Goal: Communication & Community: Participate in discussion

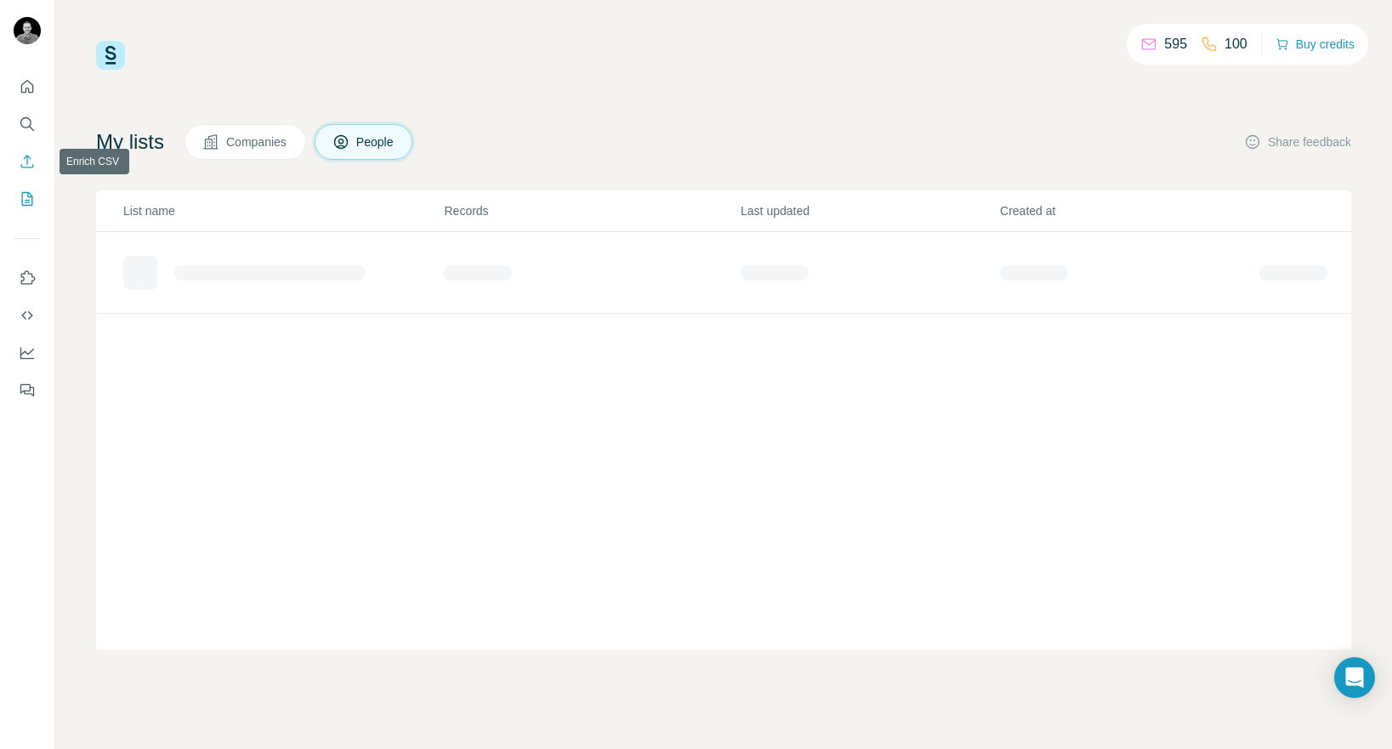
click at [27, 160] on icon "Enrich CSV" at bounding box center [27, 161] width 13 height 13
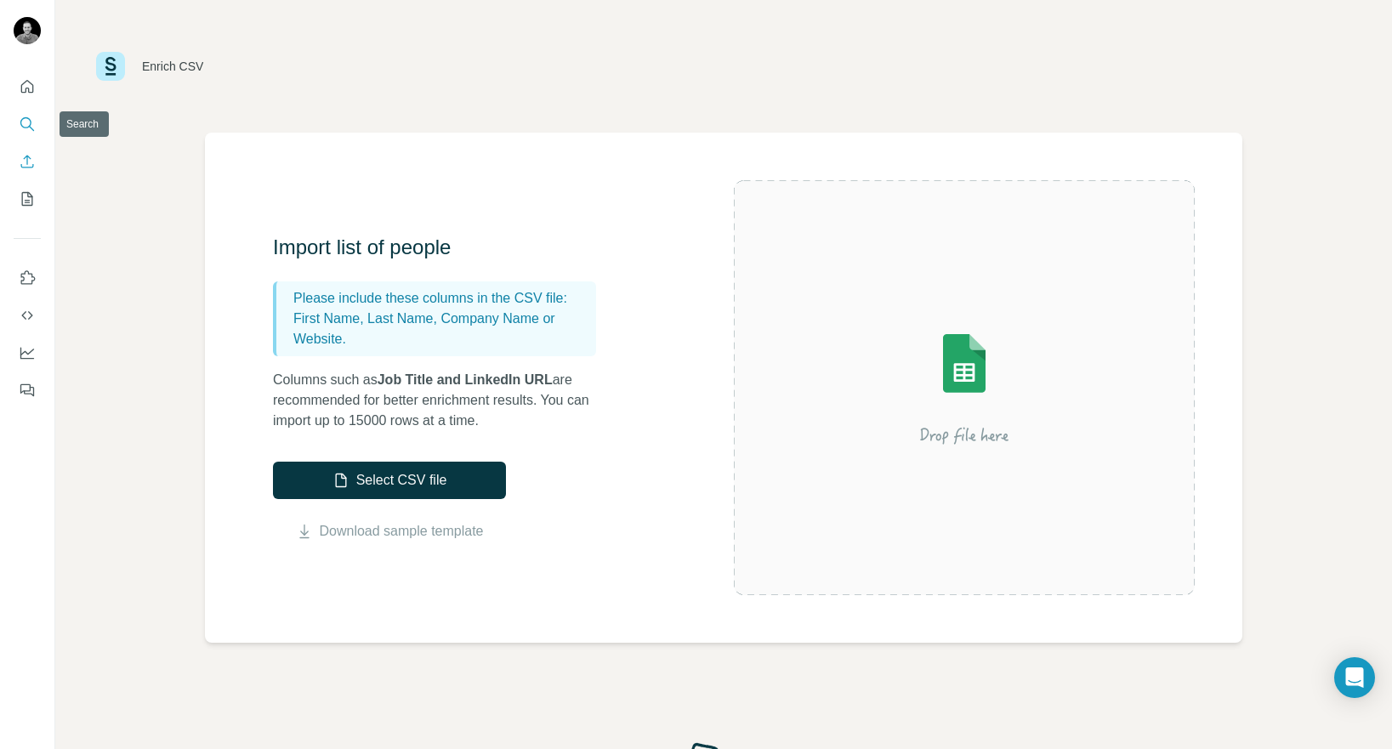
click at [25, 136] on button "Search" at bounding box center [27, 124] width 27 height 31
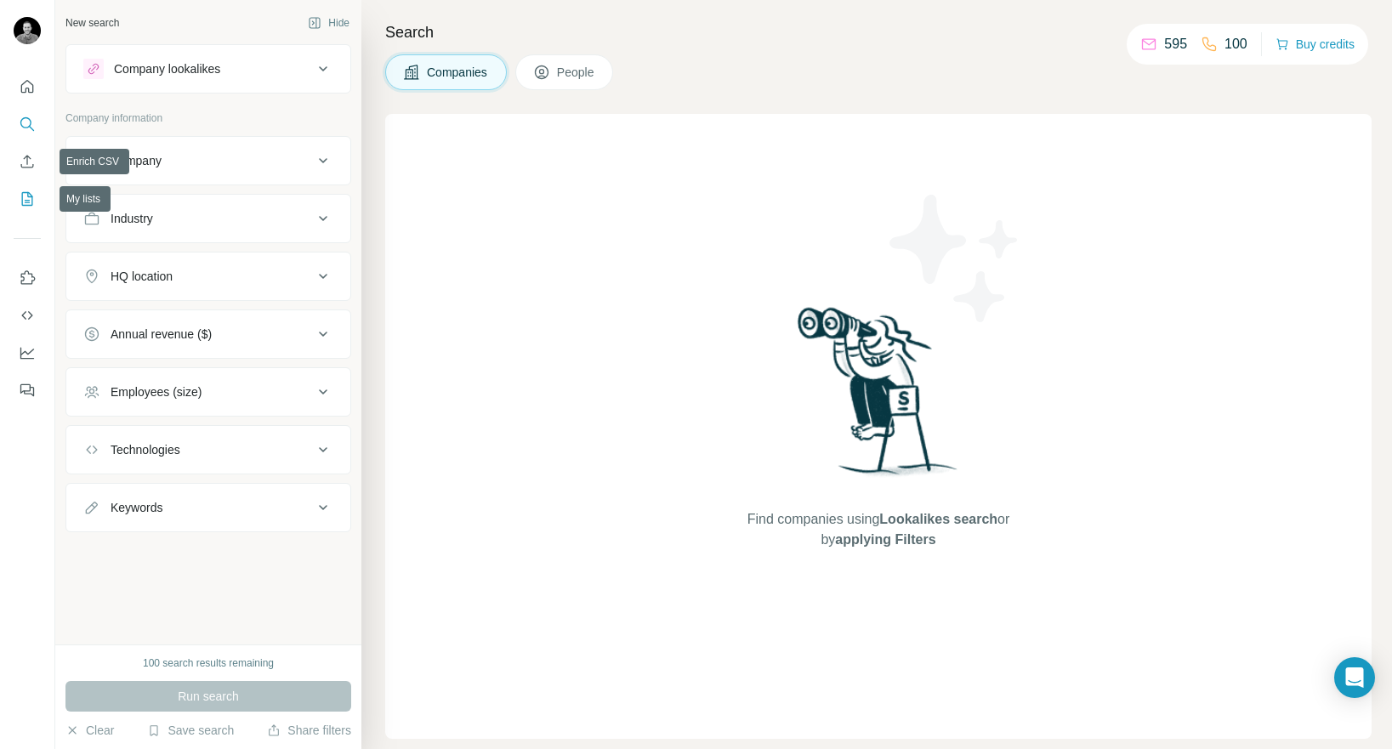
click at [31, 204] on icon "My lists" at bounding box center [27, 199] width 11 height 14
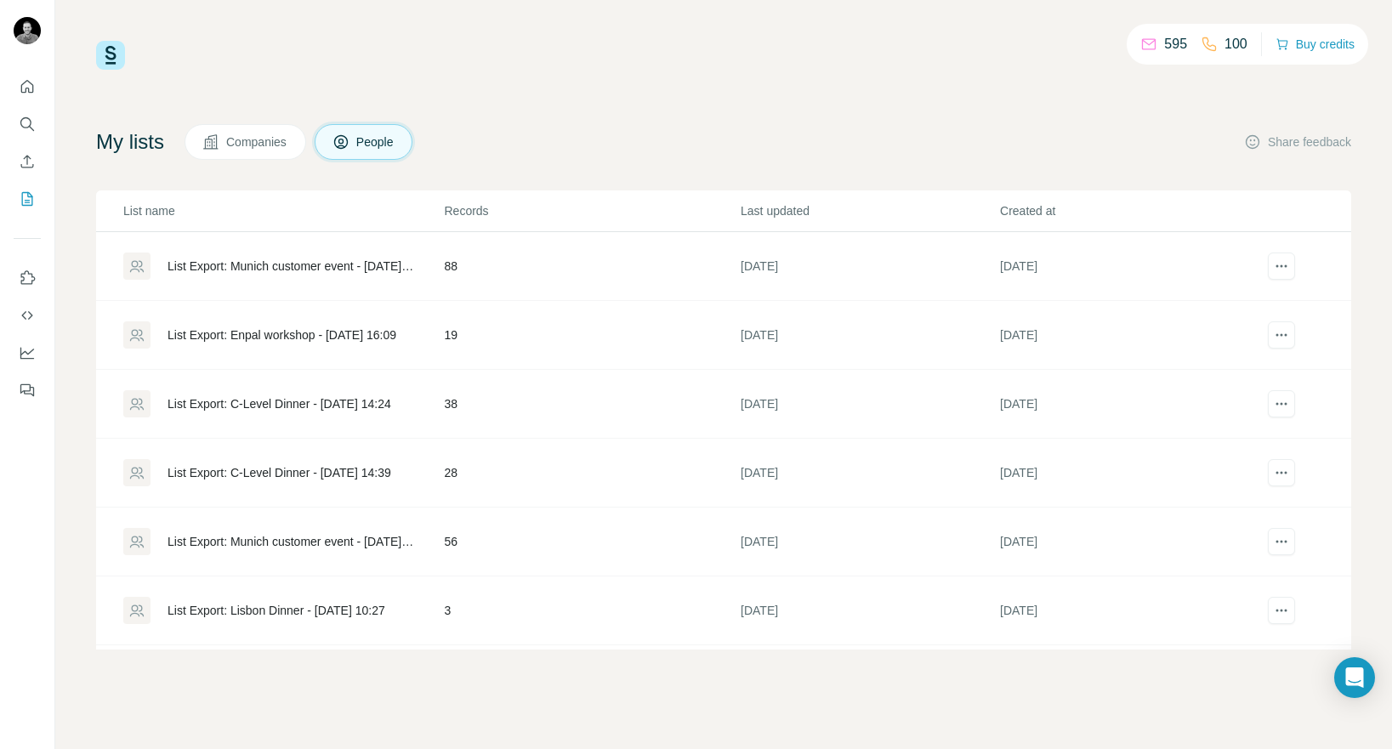
click at [236, 122] on div "595 100 Buy credits My lists Companies People Share feedback List name Records …" at bounding box center [723, 345] width 1255 height 609
click at [243, 141] on span "Companies" at bounding box center [257, 142] width 62 height 17
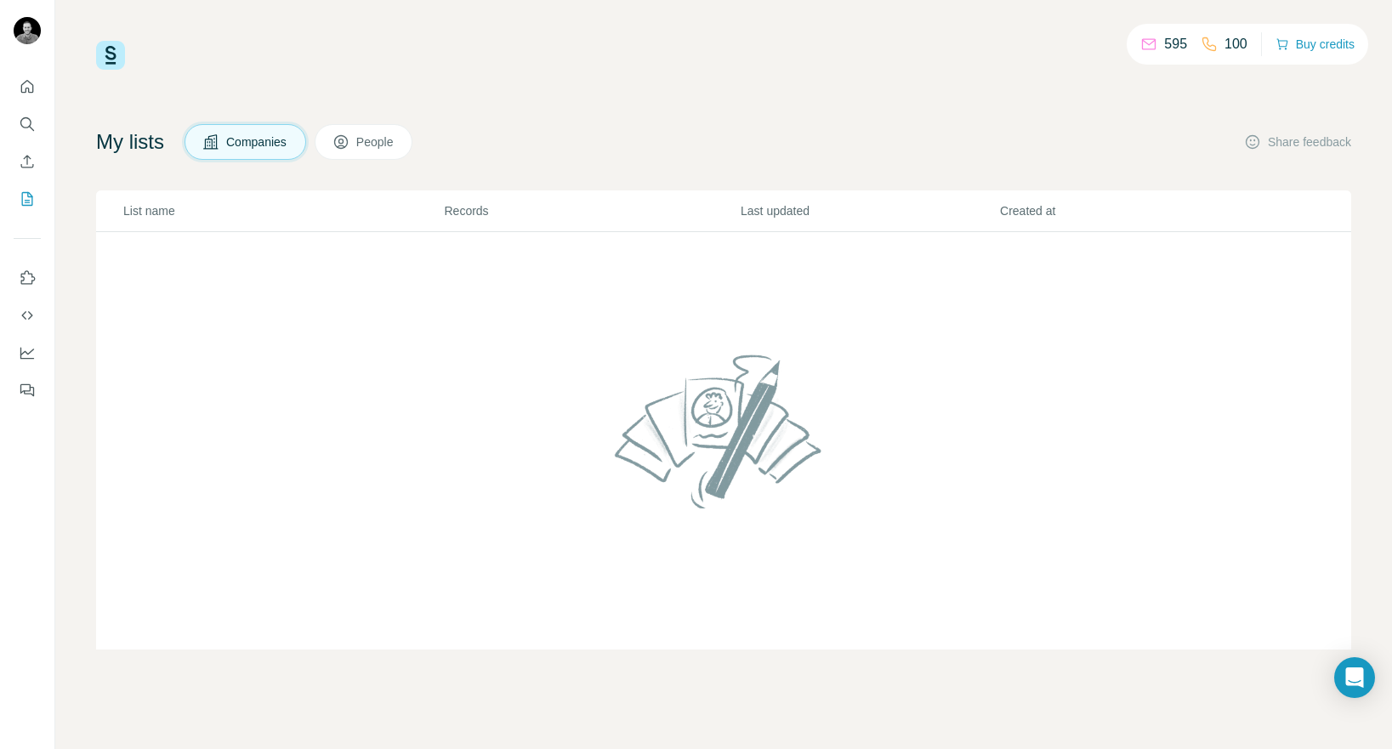
click at [367, 141] on span "People" at bounding box center [375, 142] width 39 height 17
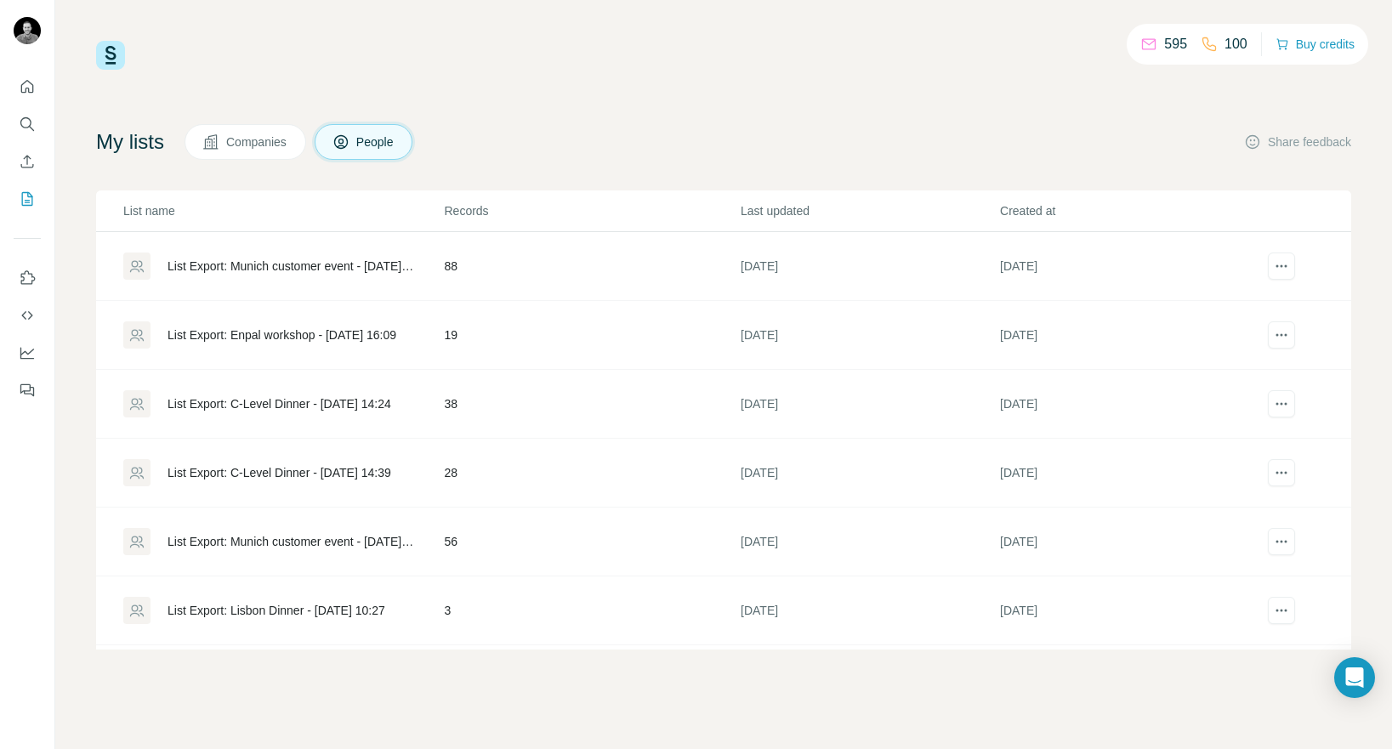
click at [265, 152] on button "Companies" at bounding box center [246, 142] width 122 height 36
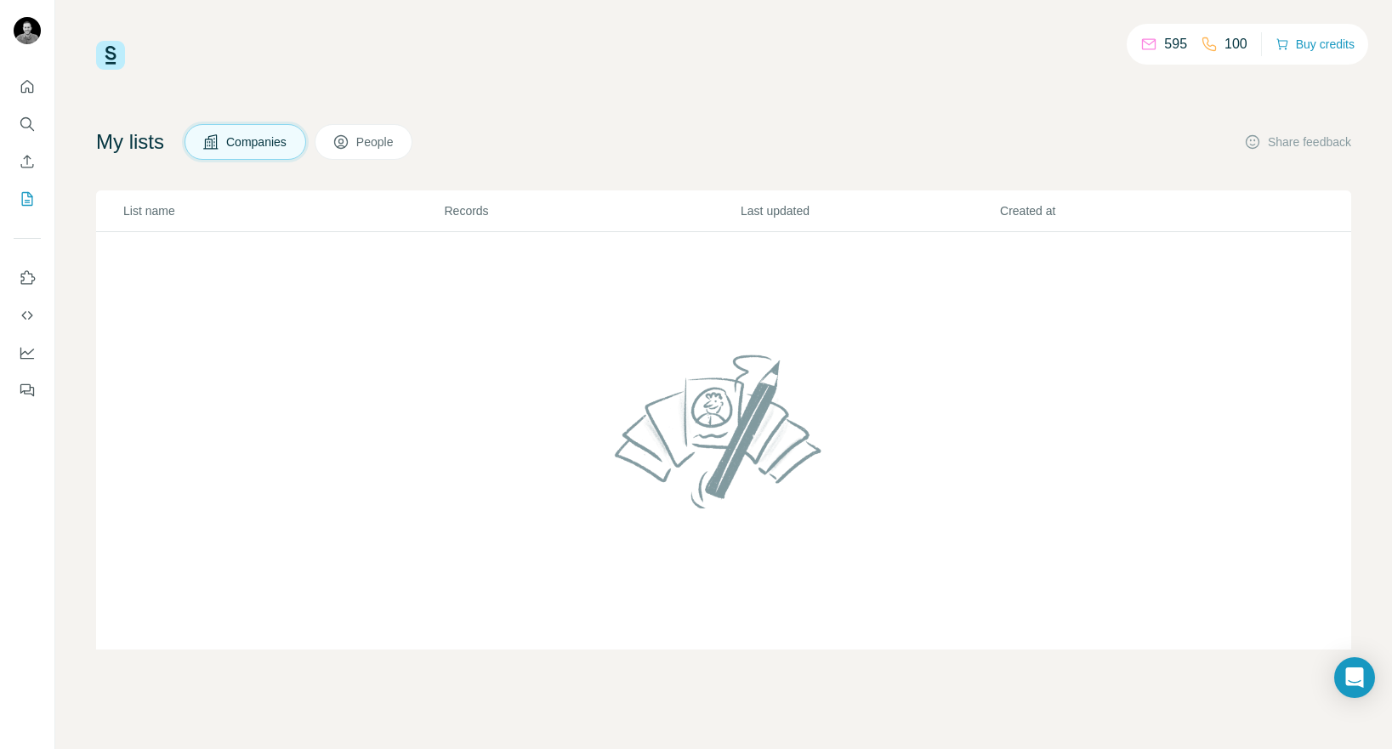
click at [378, 146] on span "People" at bounding box center [375, 142] width 39 height 17
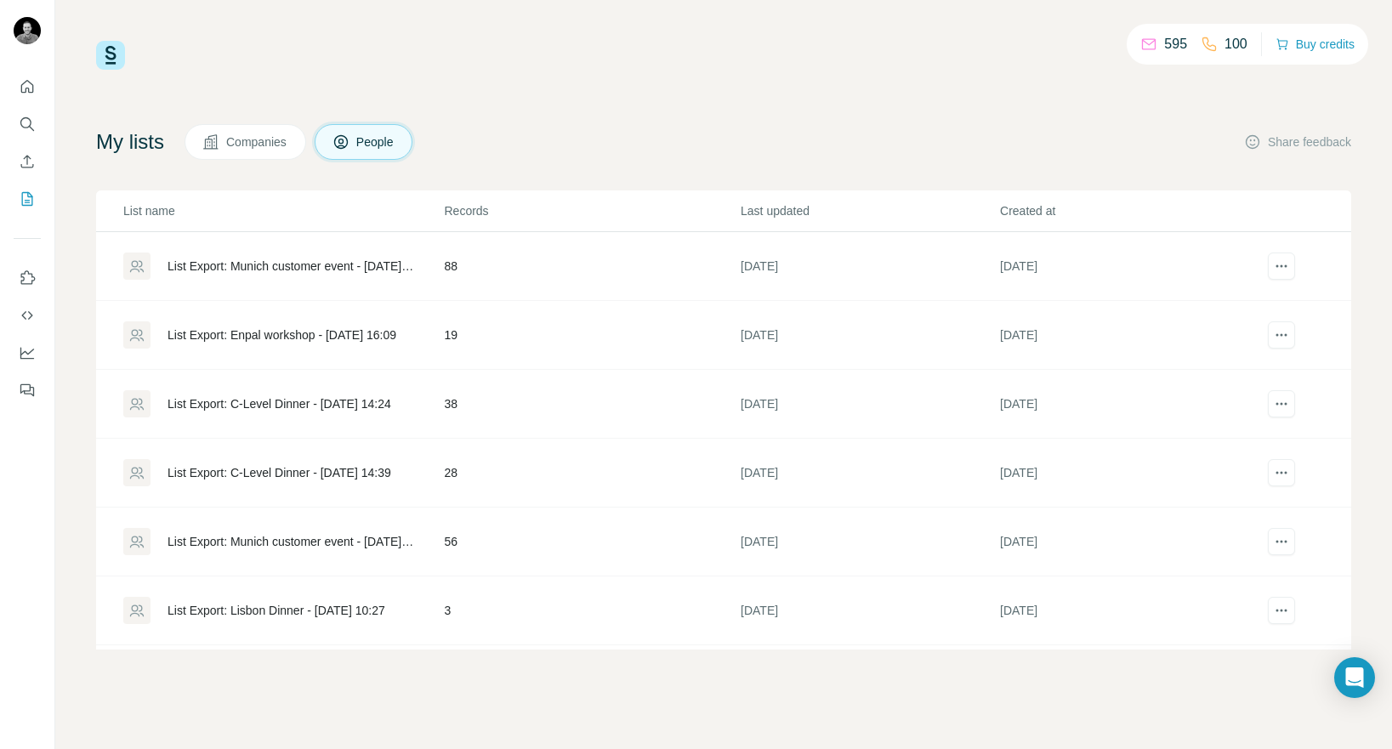
click at [264, 149] on span "Companies" at bounding box center [257, 142] width 62 height 17
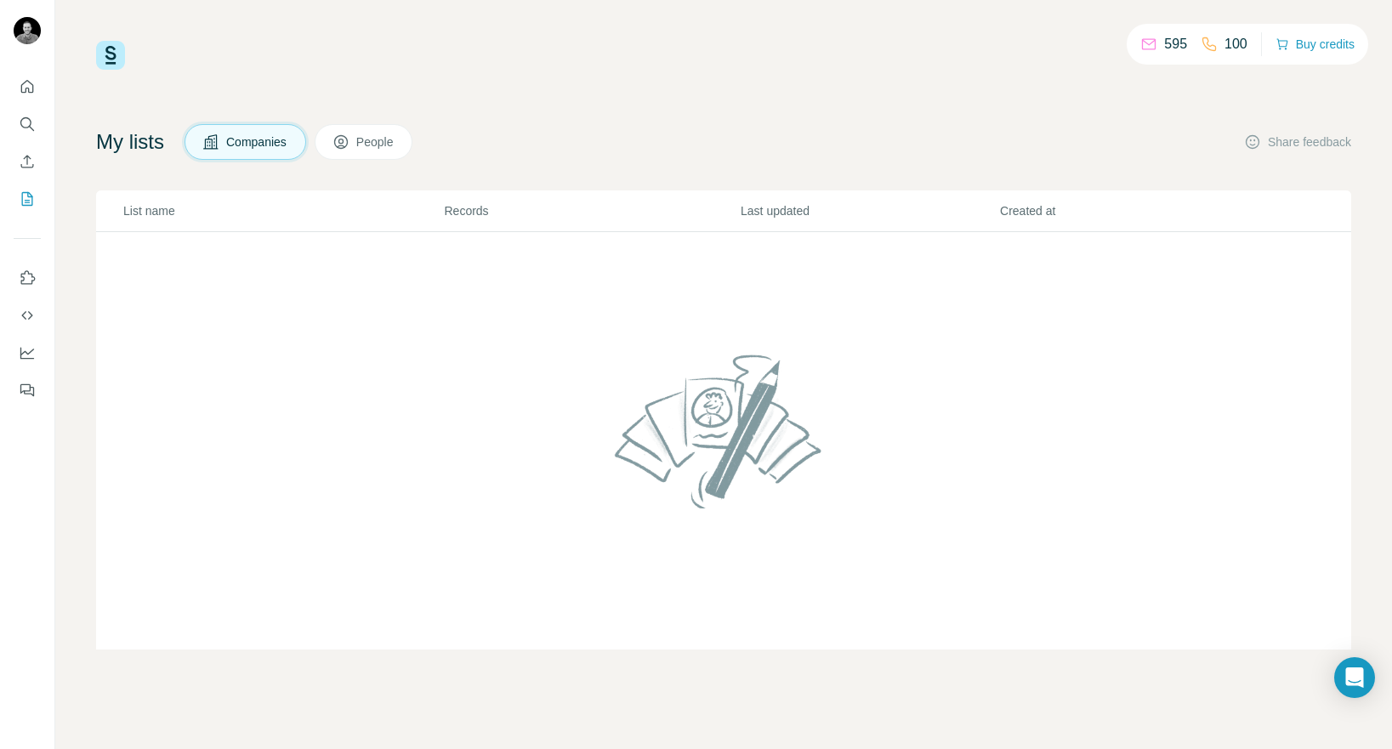
click at [375, 137] on span "People" at bounding box center [375, 142] width 39 height 17
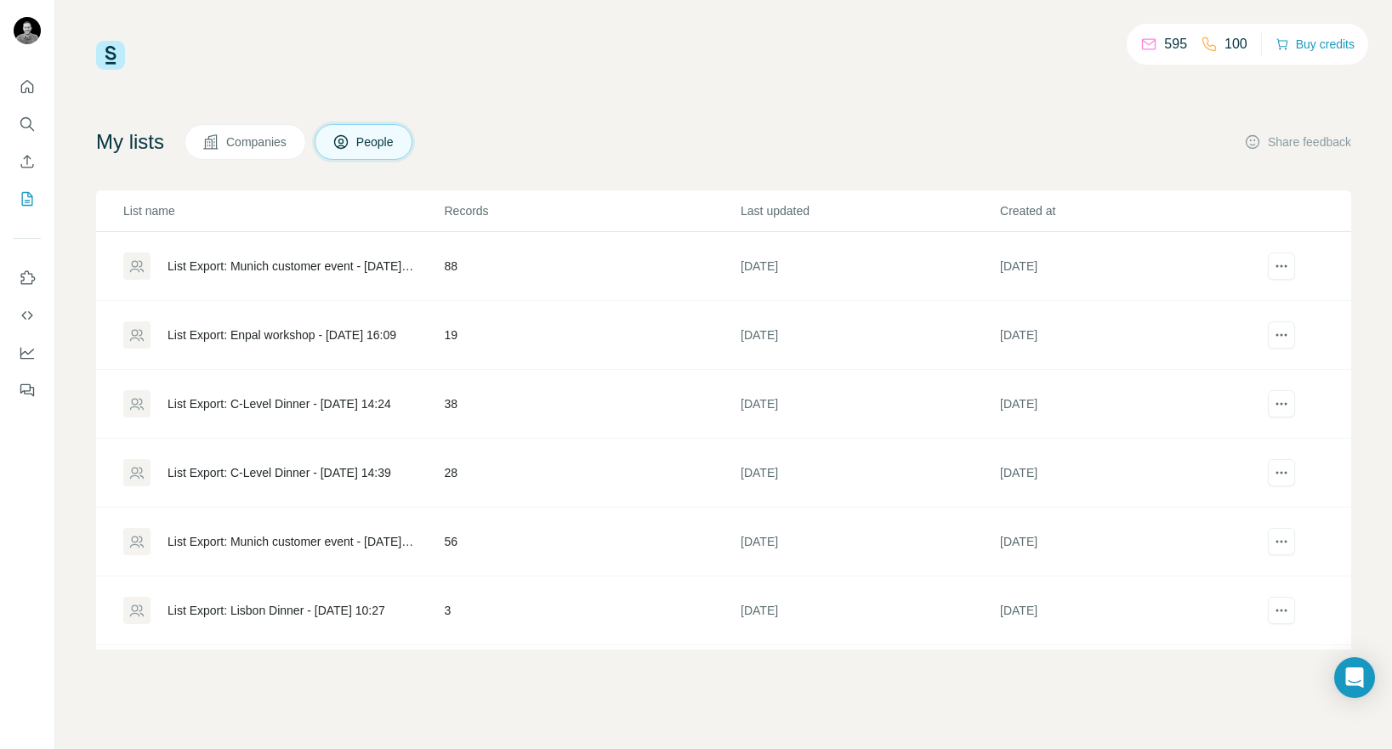
click at [262, 141] on span "Companies" at bounding box center [257, 142] width 62 height 17
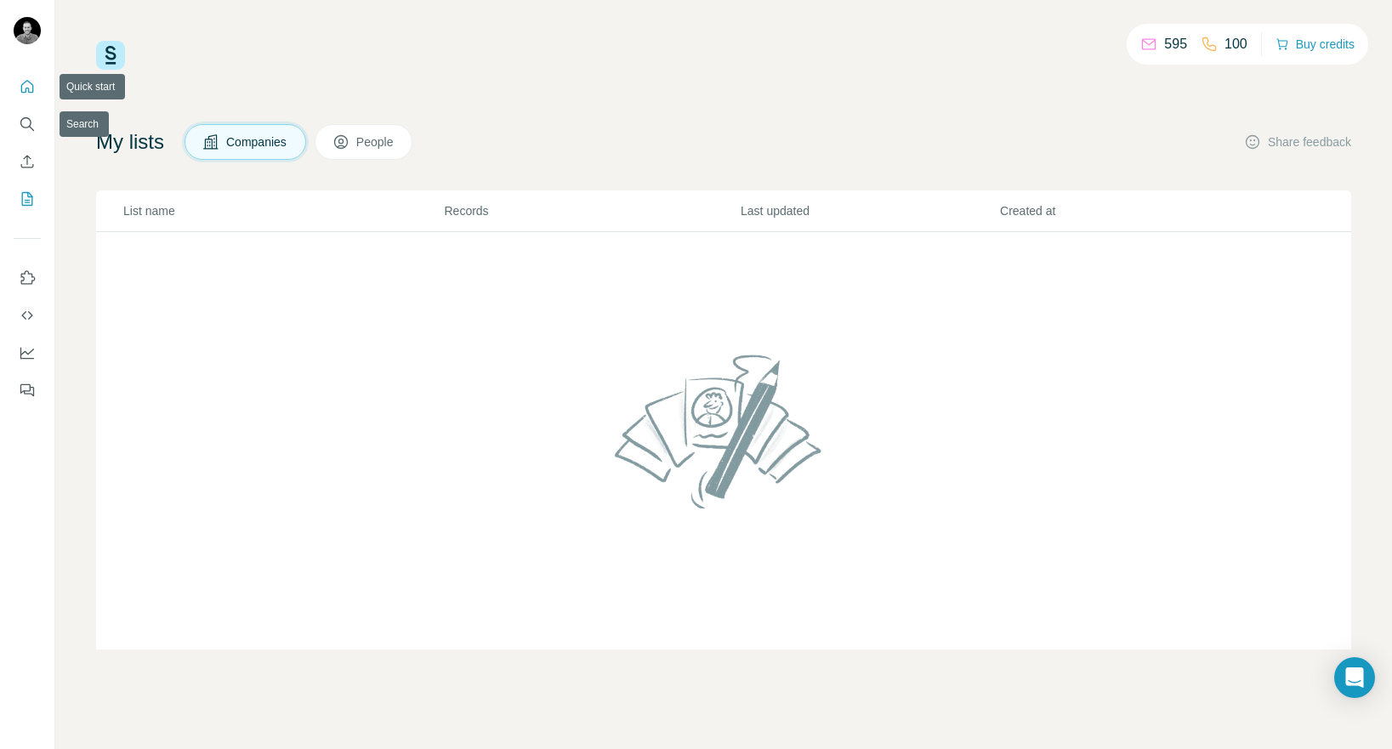
click at [29, 88] on icon "Quick start" at bounding box center [27, 86] width 17 height 17
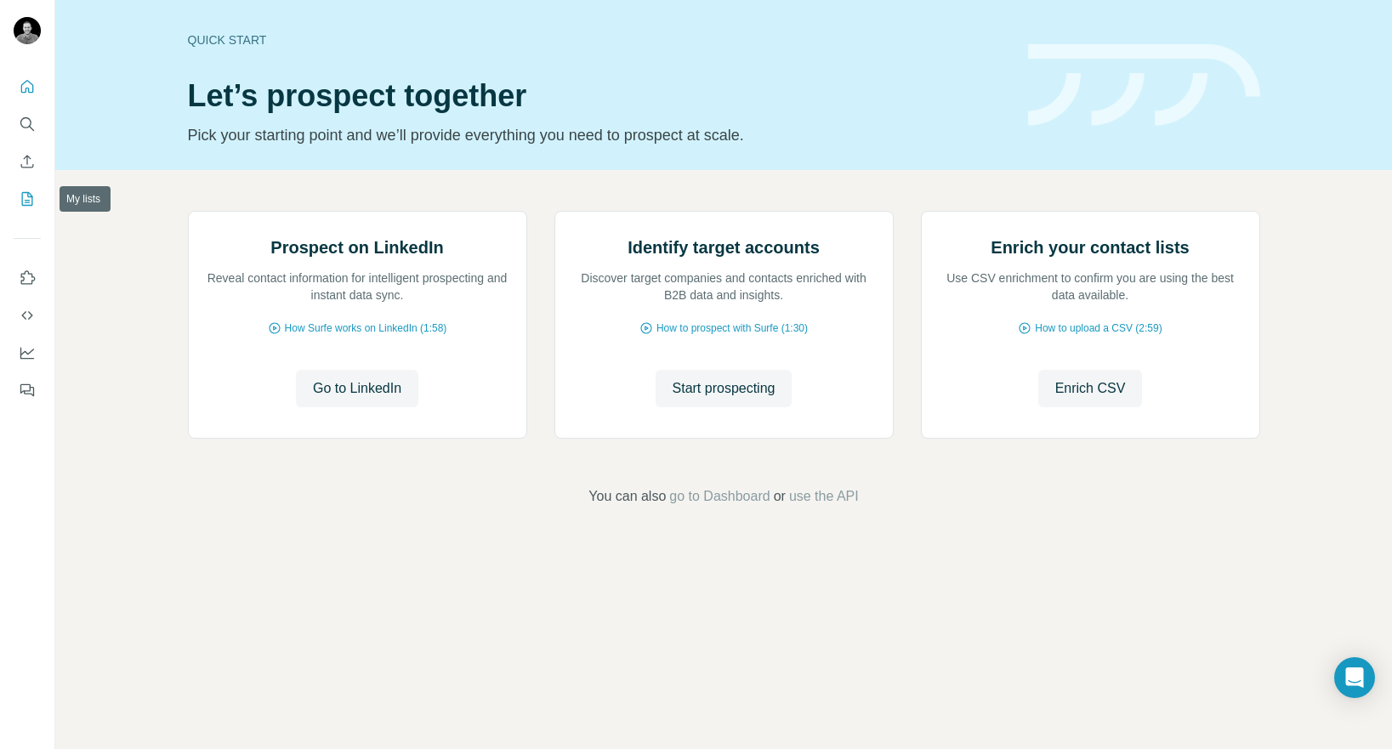
click at [25, 197] on icon "My lists" at bounding box center [27, 199] width 17 height 17
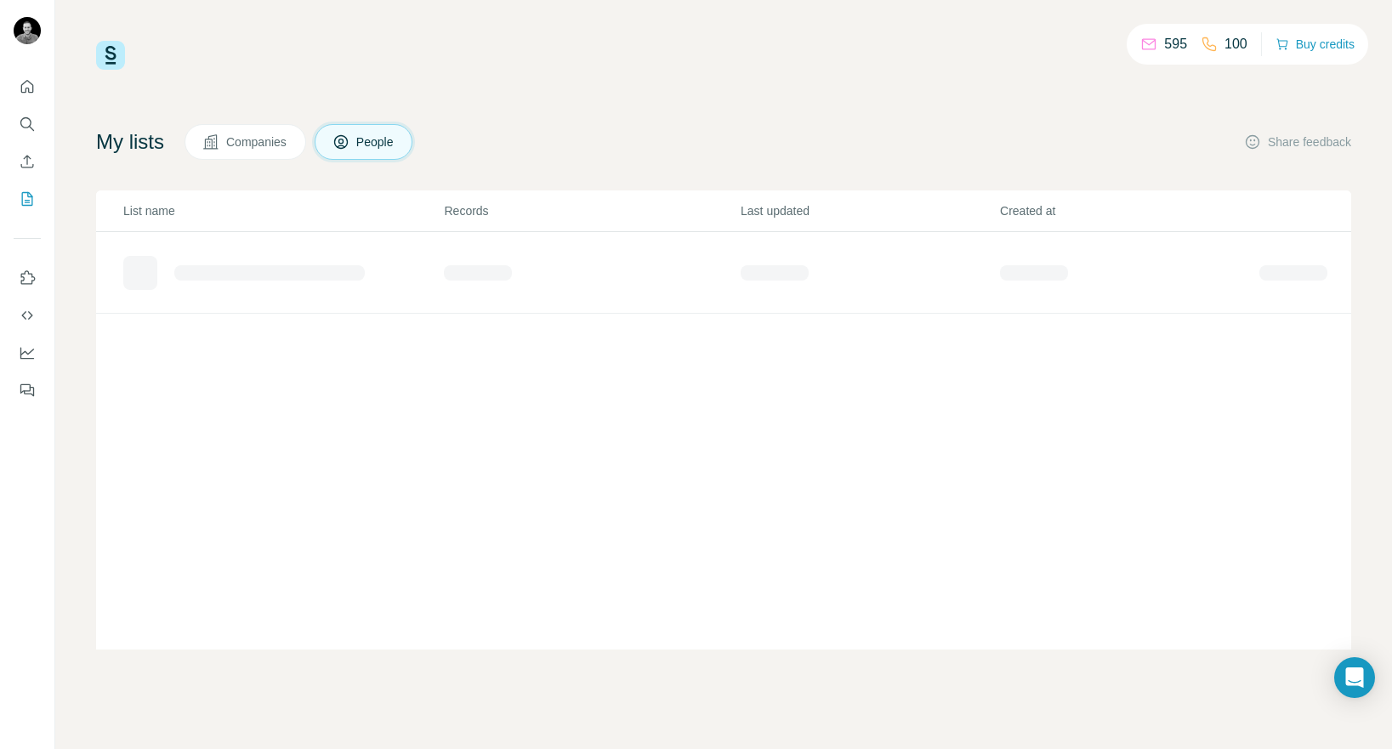
click at [260, 157] on button "Companies" at bounding box center [246, 142] width 122 height 36
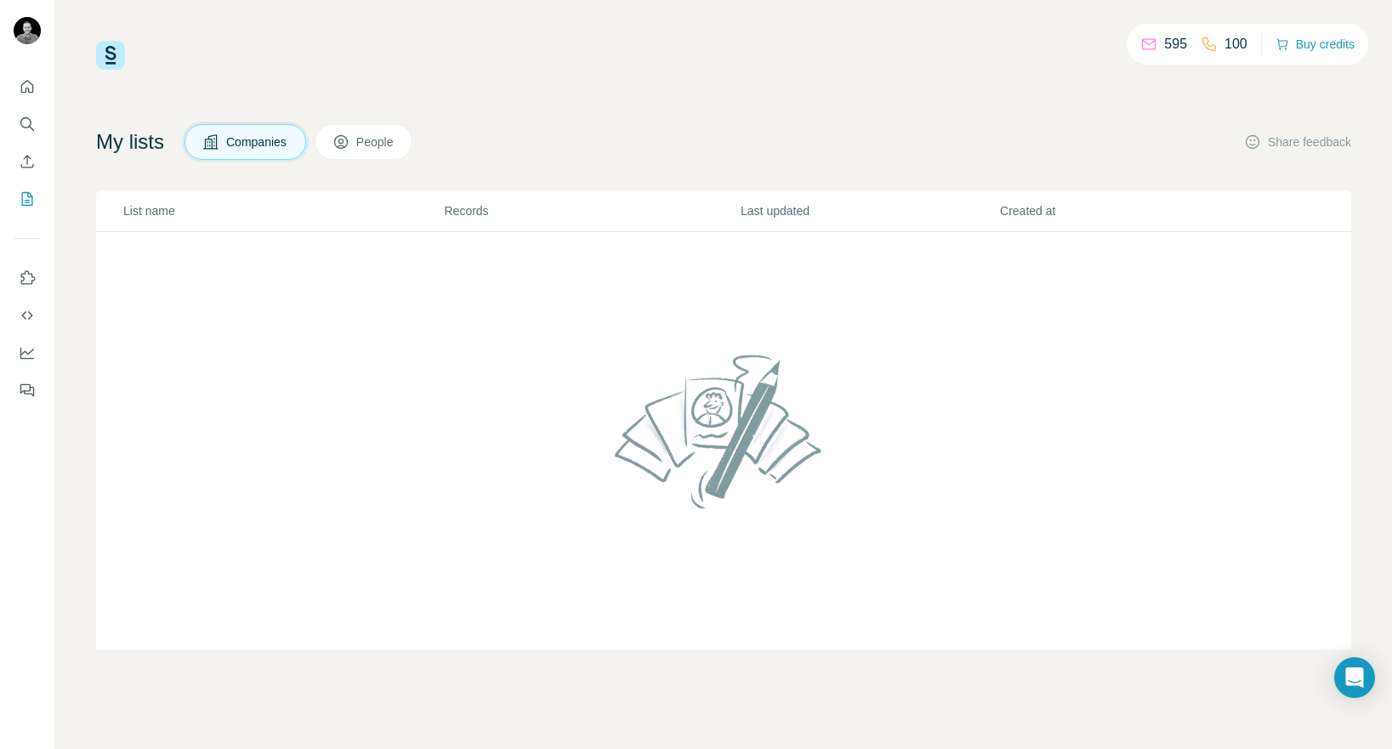
click at [265, 137] on span "Companies" at bounding box center [257, 142] width 62 height 17
click at [28, 355] on icon "Dashboard" at bounding box center [27, 352] width 17 height 17
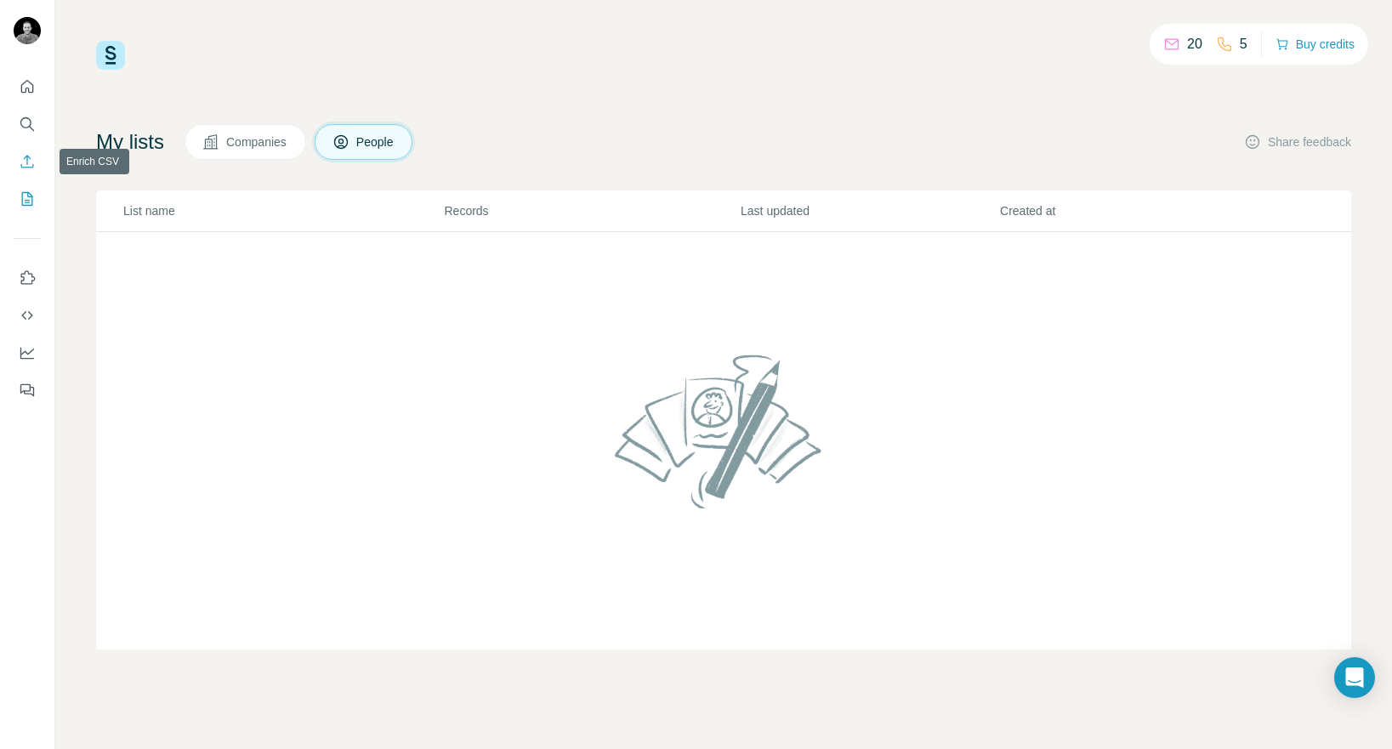
click at [27, 166] on icon "Enrich CSV" at bounding box center [27, 161] width 17 height 17
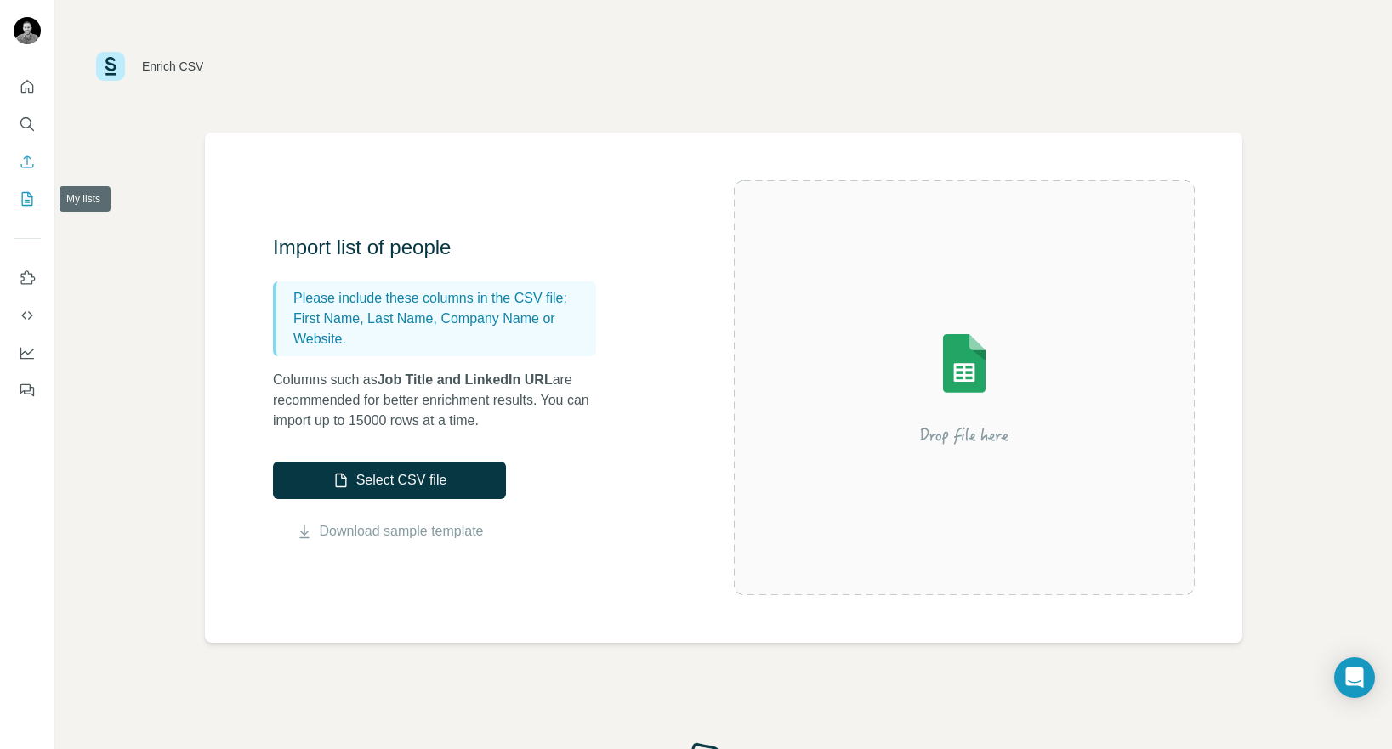
click at [29, 204] on icon "My lists" at bounding box center [27, 199] width 17 height 17
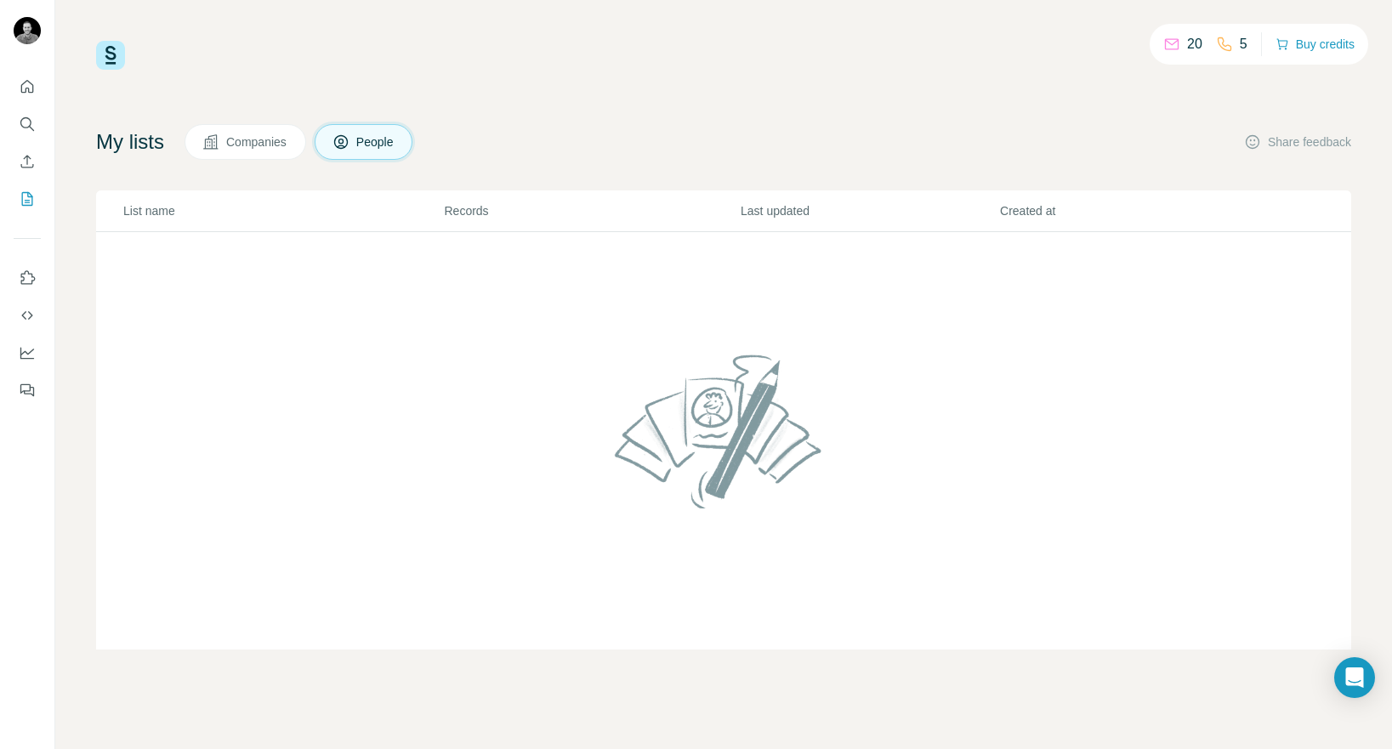
click at [282, 153] on button "Companies" at bounding box center [246, 142] width 122 height 36
click at [373, 137] on span "People" at bounding box center [375, 142] width 39 height 17
click at [282, 147] on span "Companies" at bounding box center [257, 142] width 62 height 17
click at [36, 199] on button "My lists" at bounding box center [27, 199] width 27 height 31
click at [33, 196] on icon "My lists" at bounding box center [27, 199] width 17 height 17
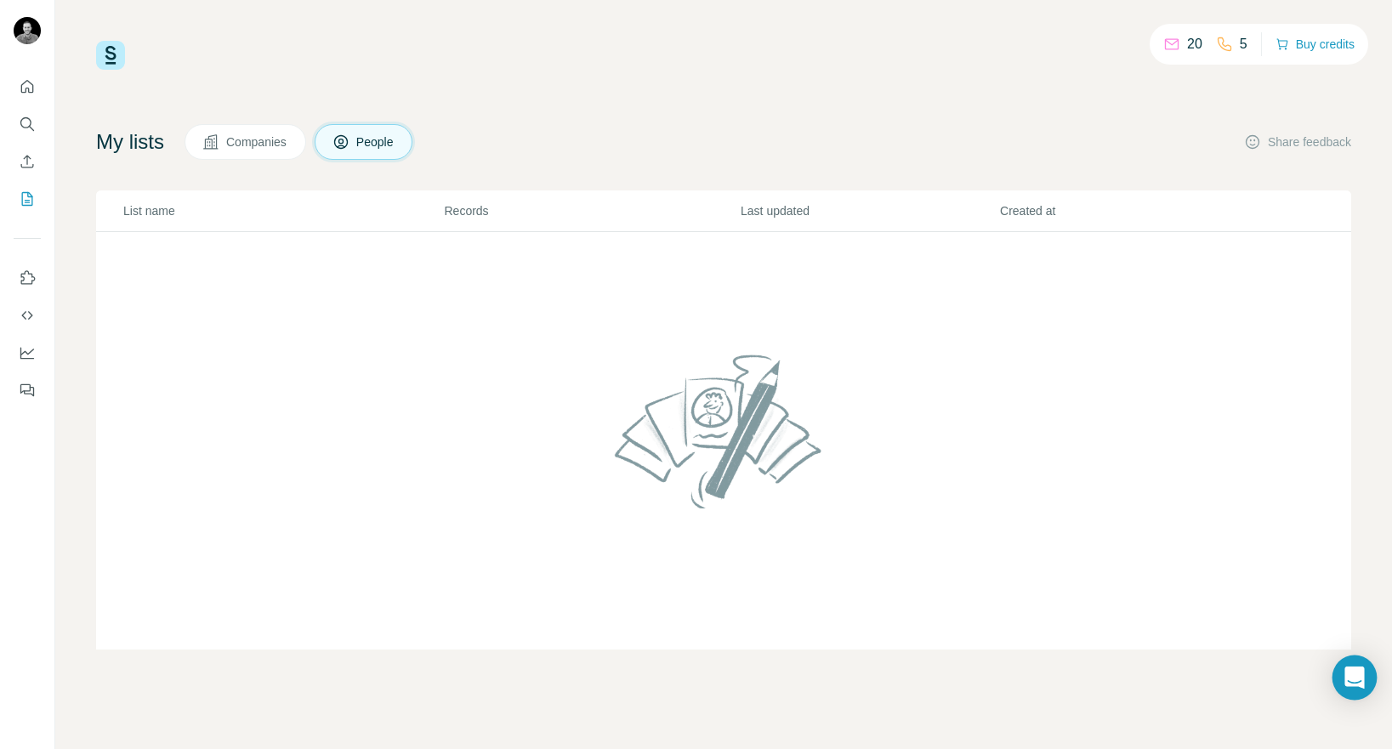
click at [1342, 671] on div "Open Intercom Messenger" at bounding box center [1355, 678] width 45 height 45
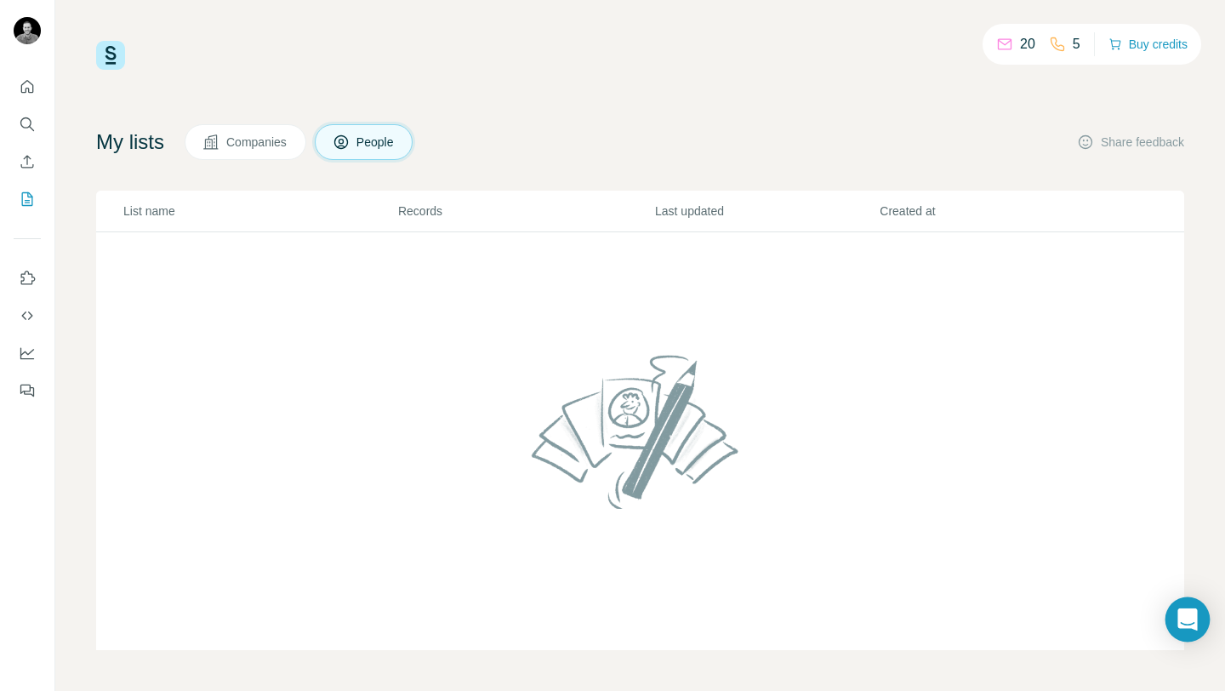
click at [1181, 604] on div "Open Intercom Messenger" at bounding box center [1187, 619] width 45 height 45
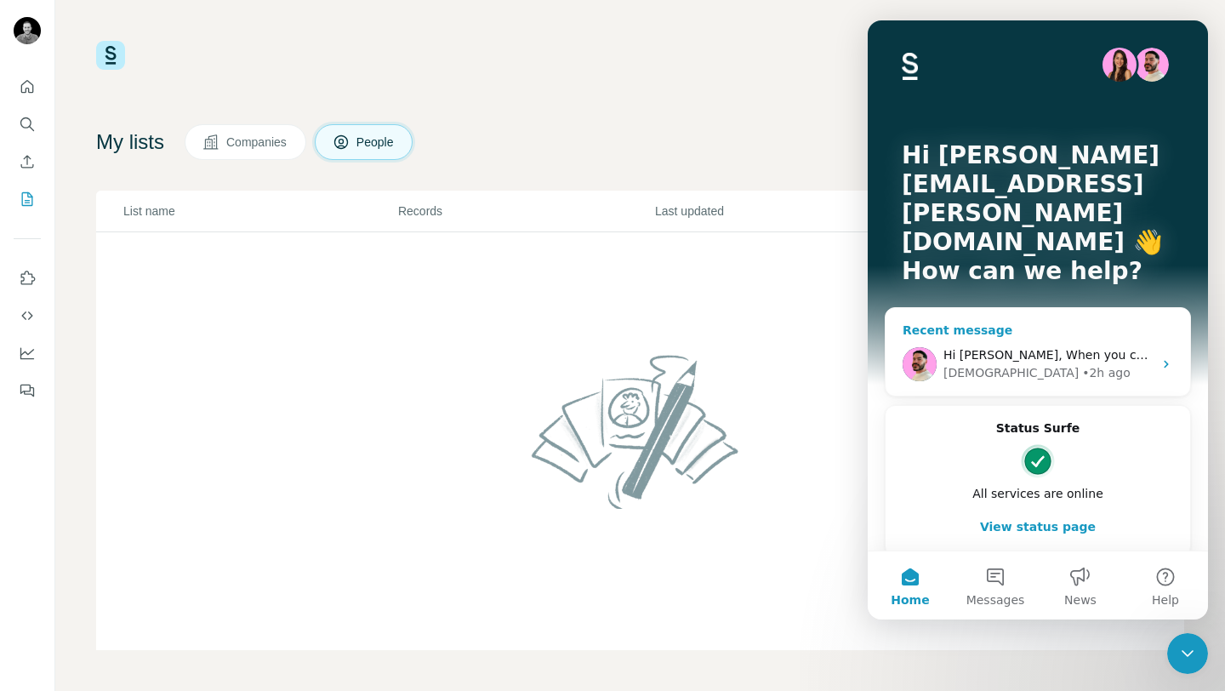
click at [1043, 364] on div "[DEMOGRAPHIC_DATA] • 2h ago" at bounding box center [1047, 373] width 209 height 18
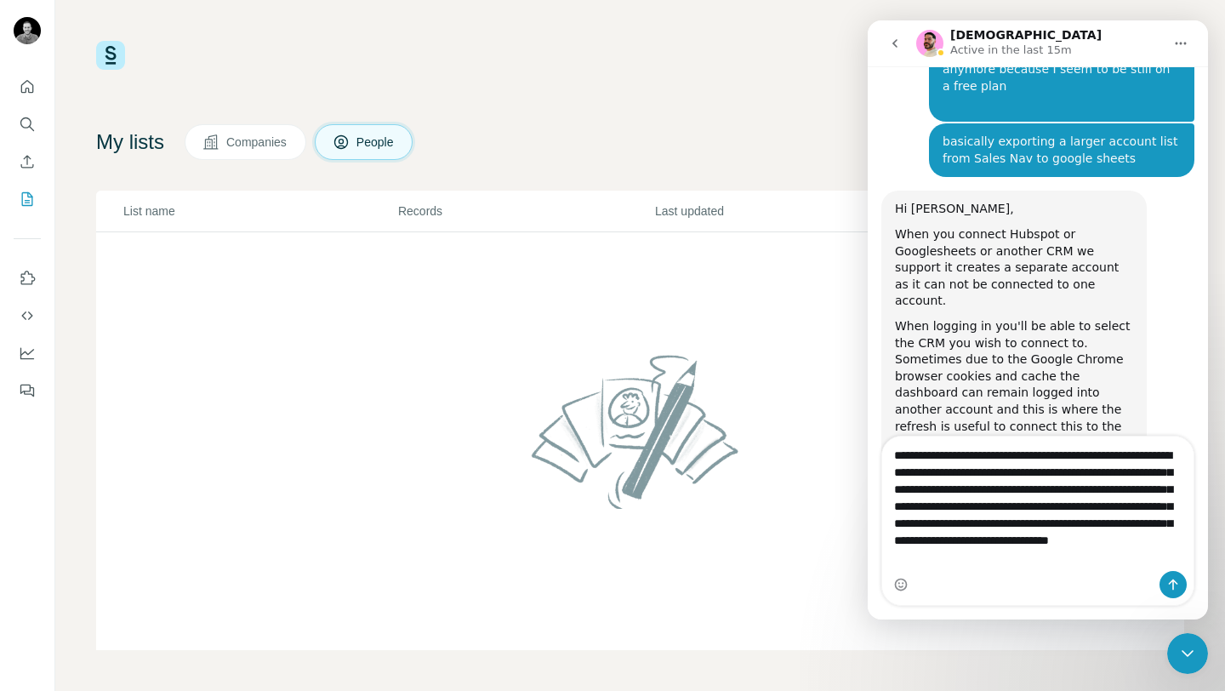
scroll to position [3997, 0]
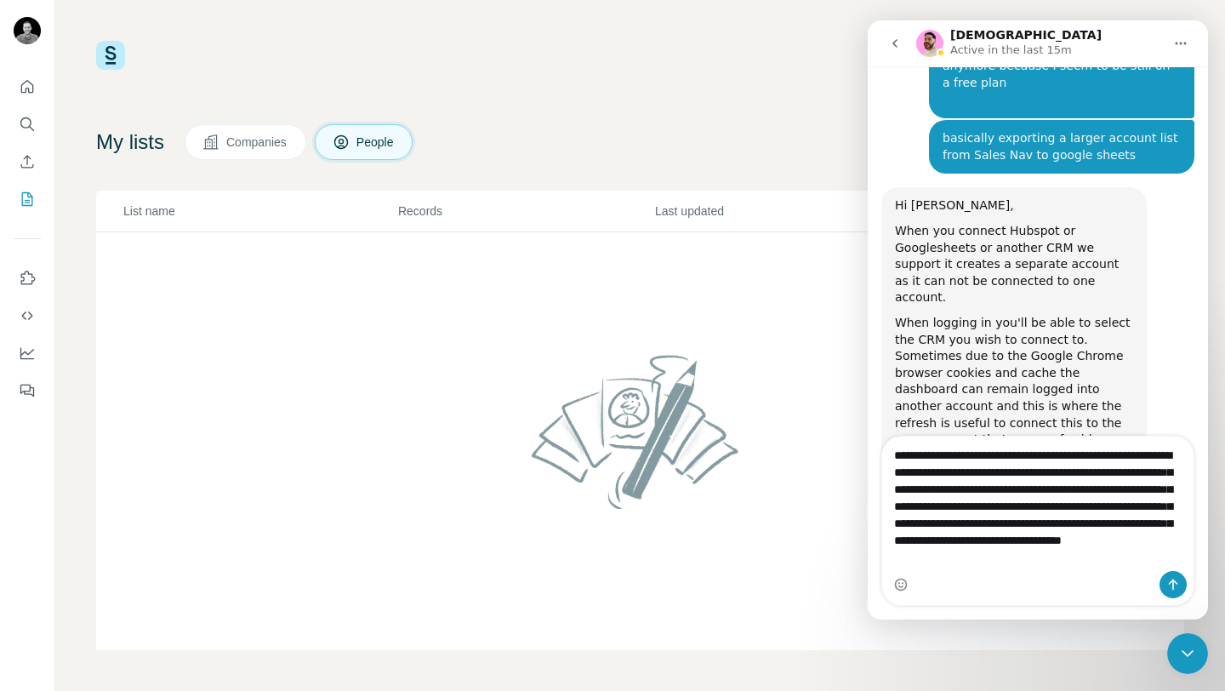
type textarea "**********"
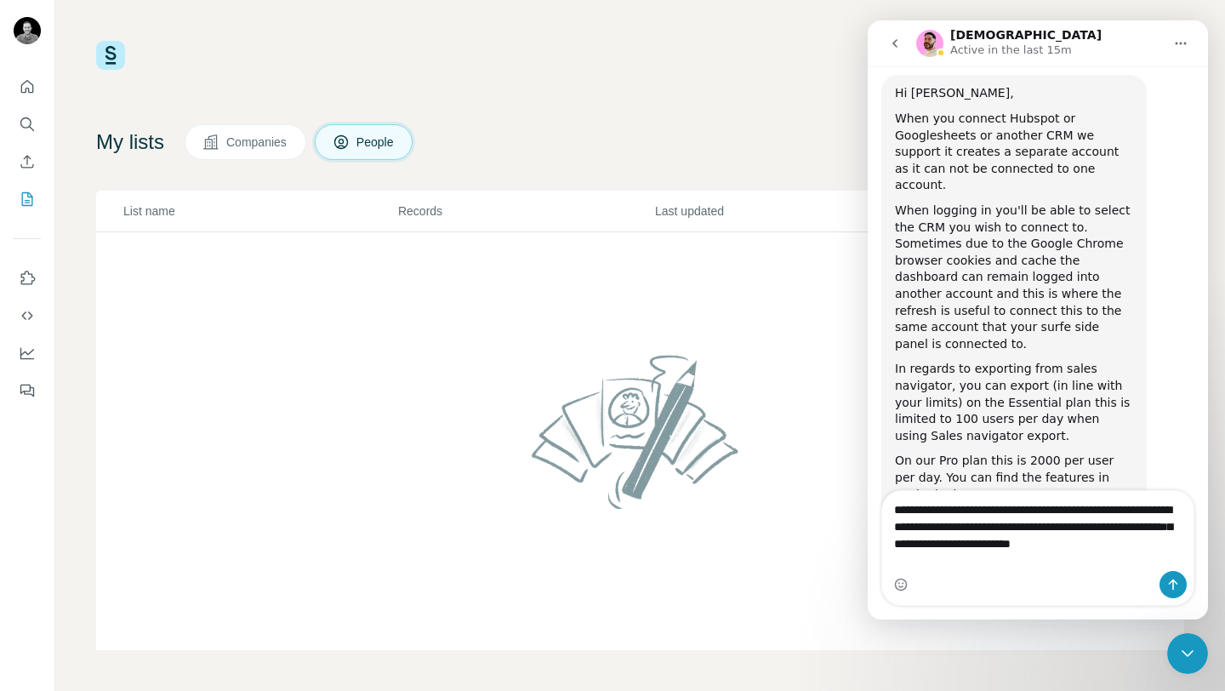
scroll to position [4127, 0]
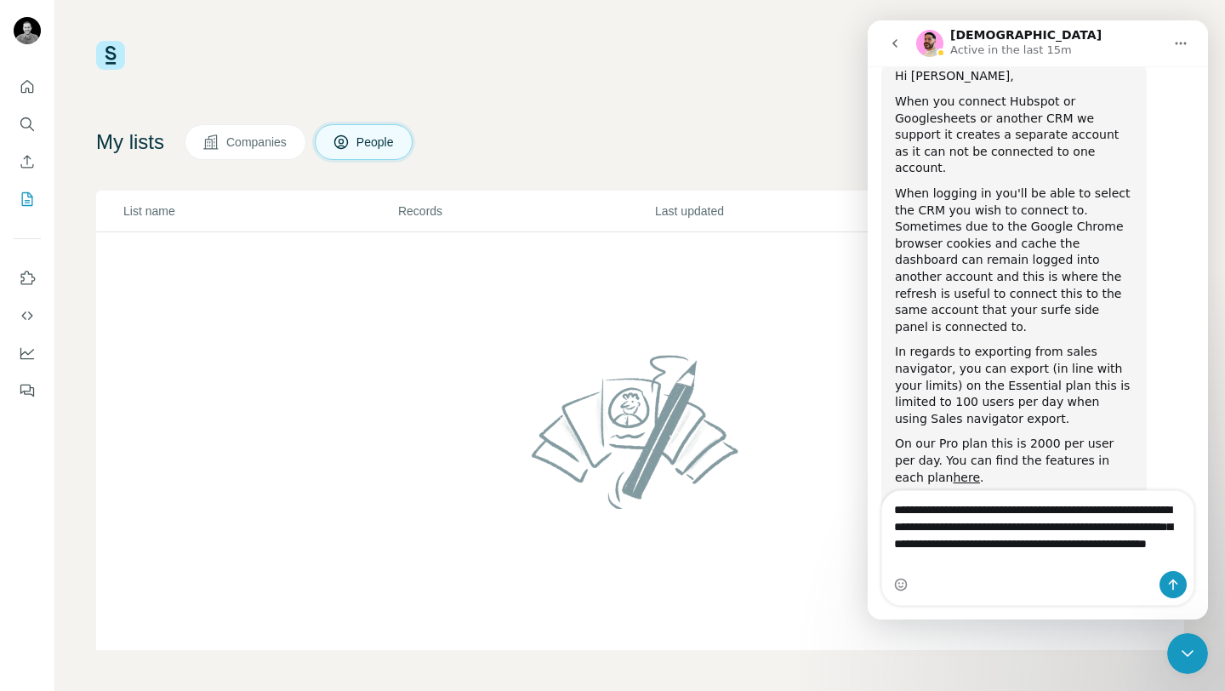
type textarea "**********"
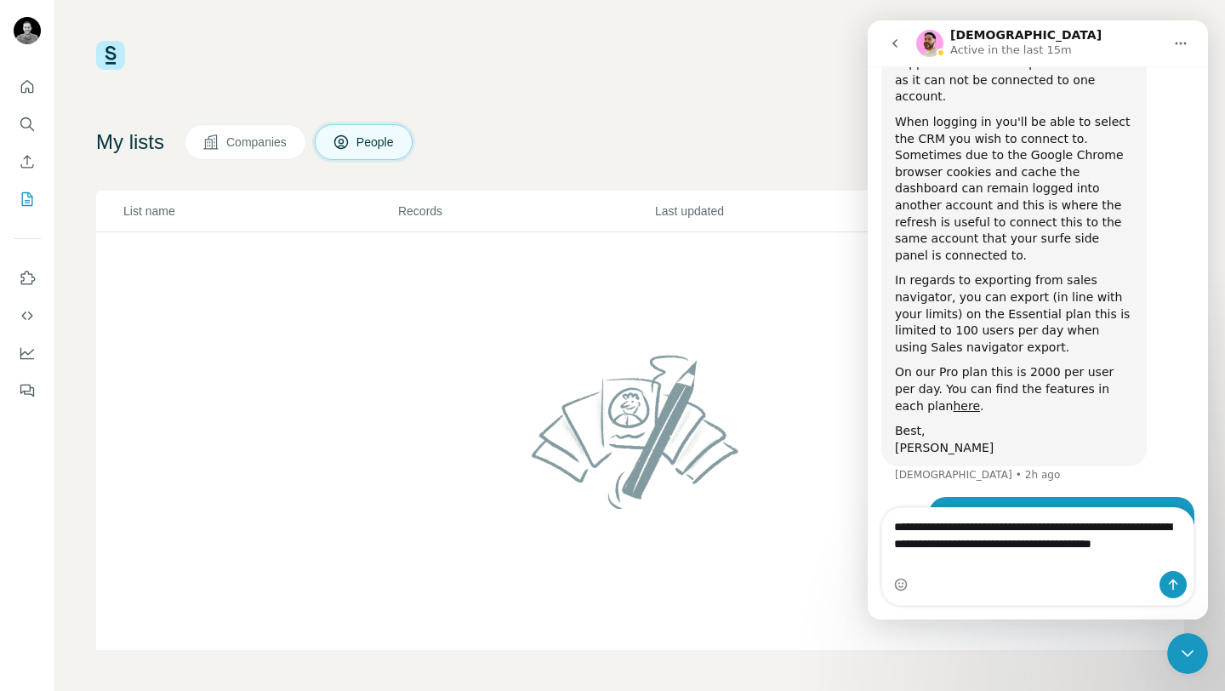
scroll to position [4215, 0]
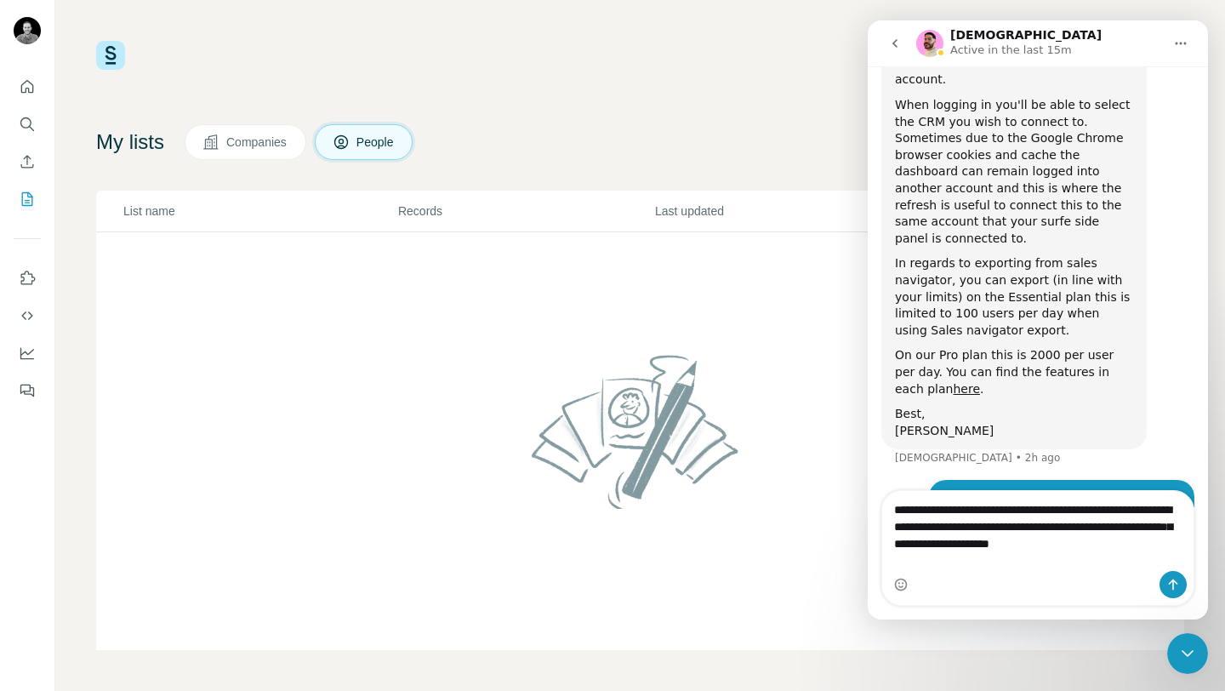
type textarea "**********"
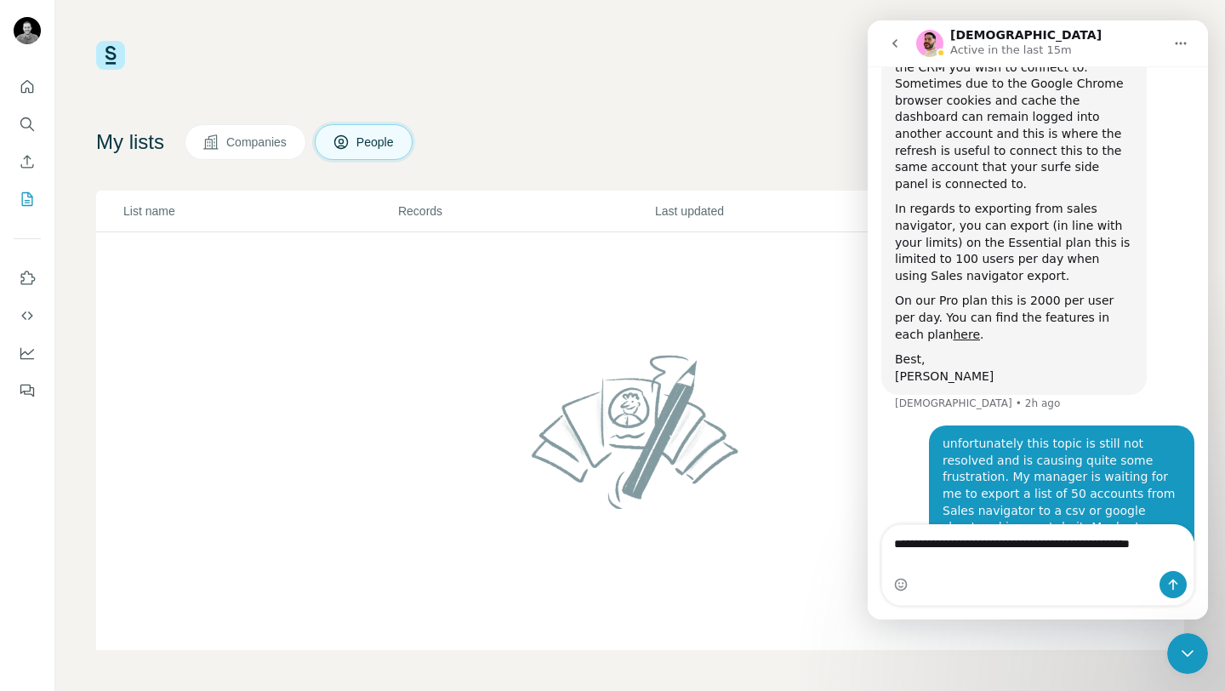
scroll to position [4287, 0]
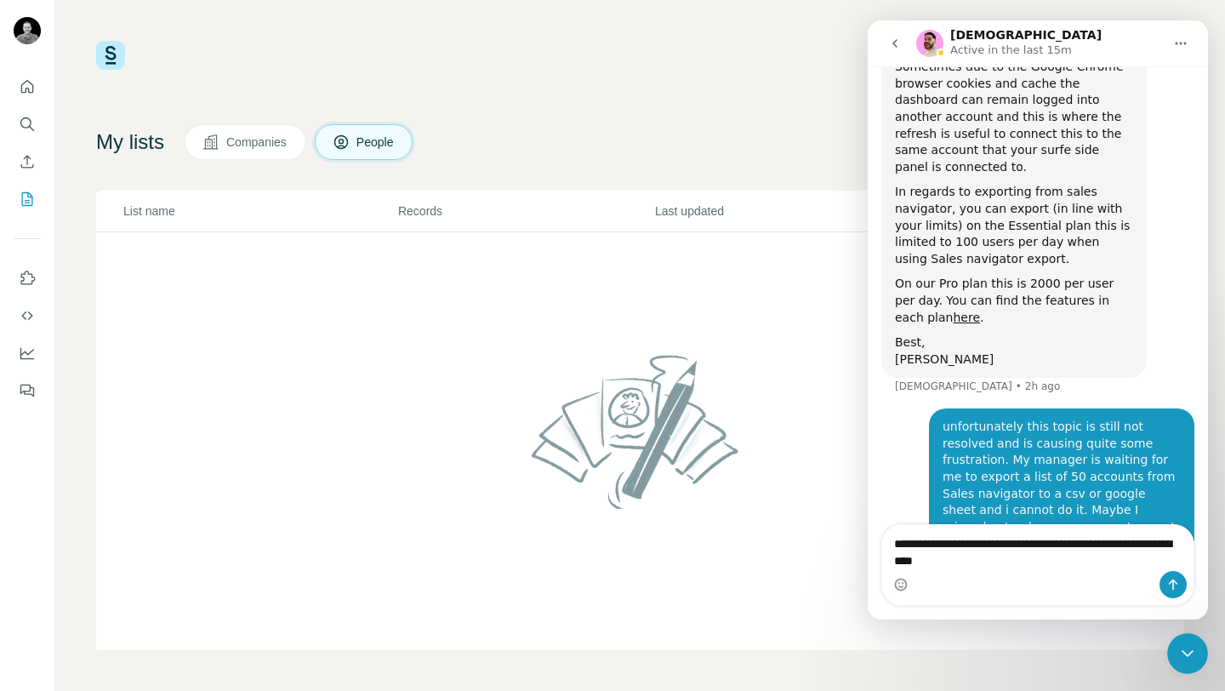
type textarea "**********"
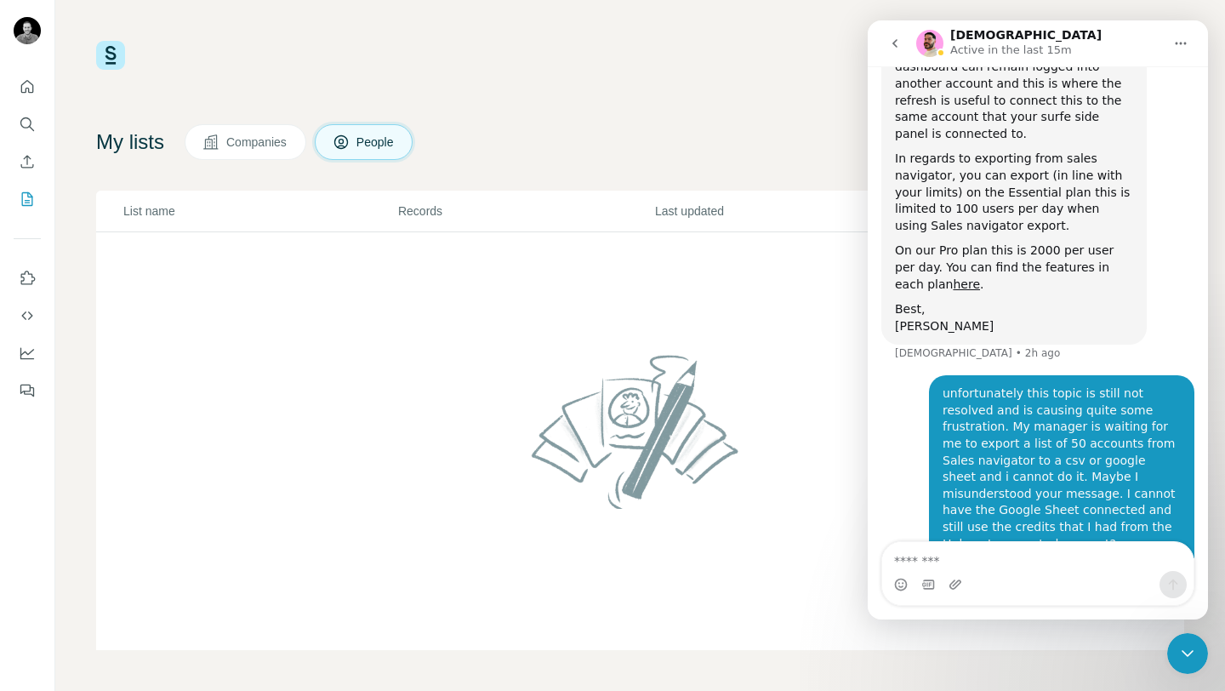
scroll to position [4325, 0]
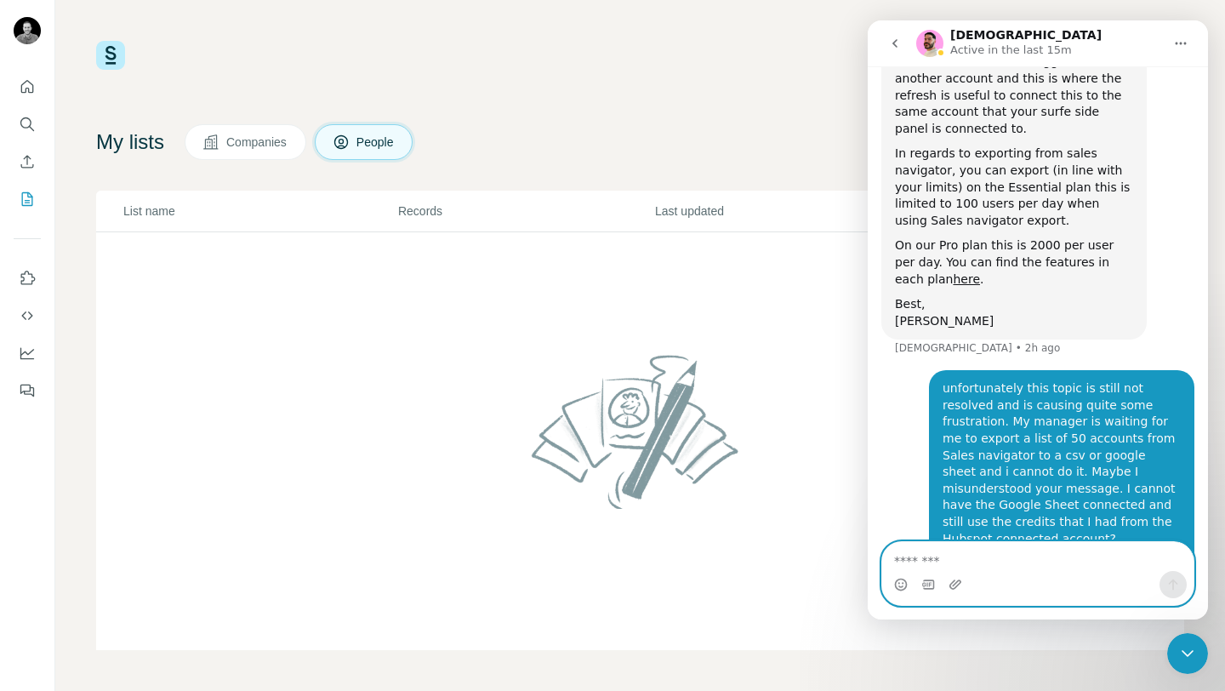
click at [940, 561] on textarea "Message…" at bounding box center [1037, 556] width 311 height 29
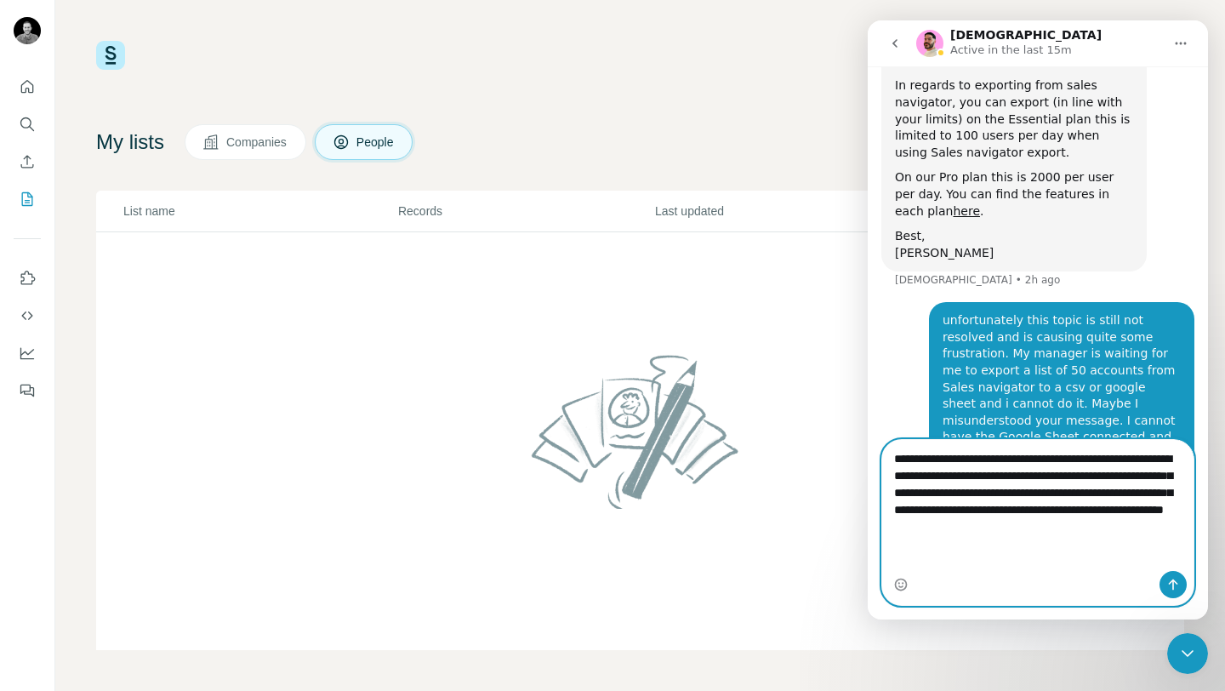
scroll to position [4410, 0]
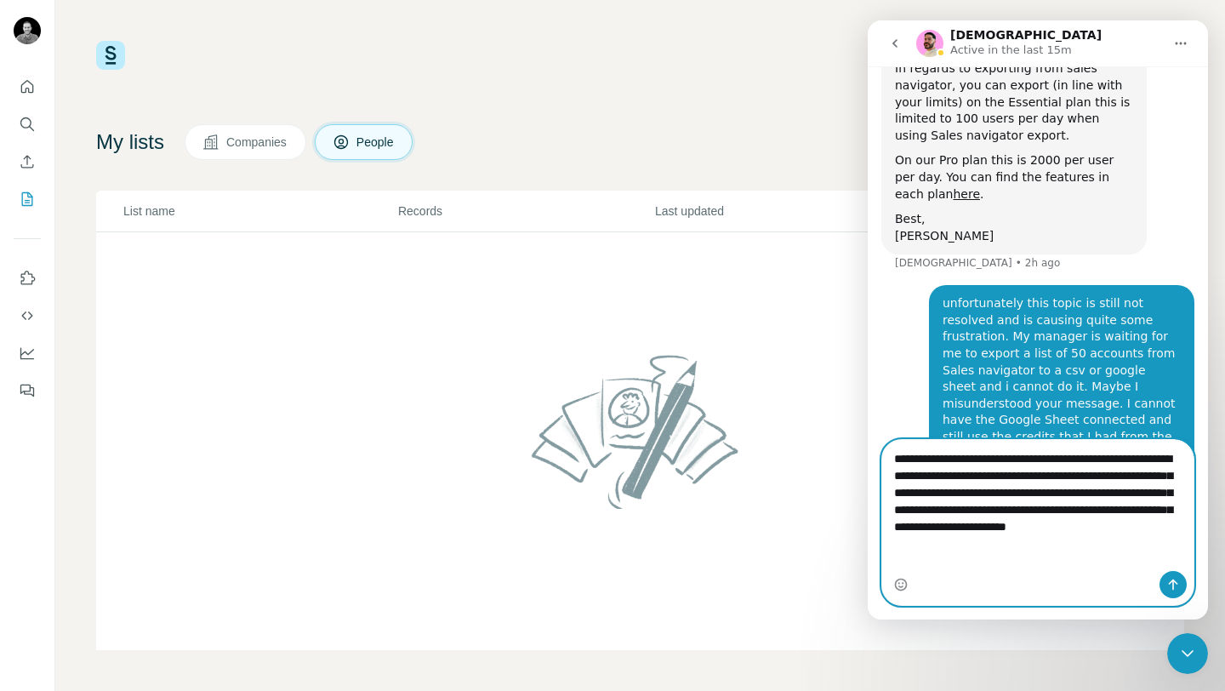
type textarea "**********"
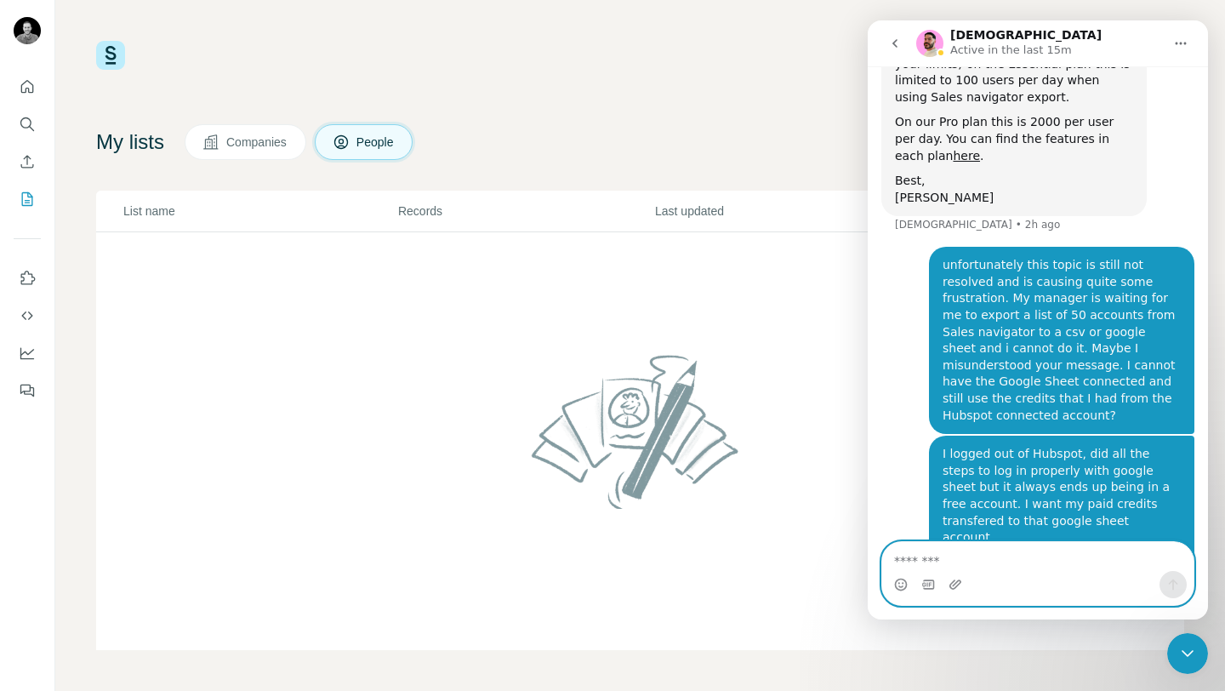
scroll to position [4464, 0]
